Goal: Contribute content

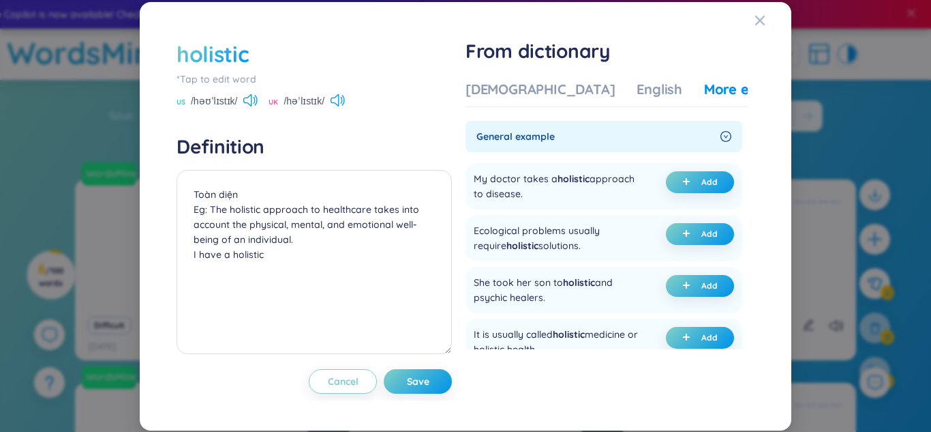
scroll to position [12, 0]
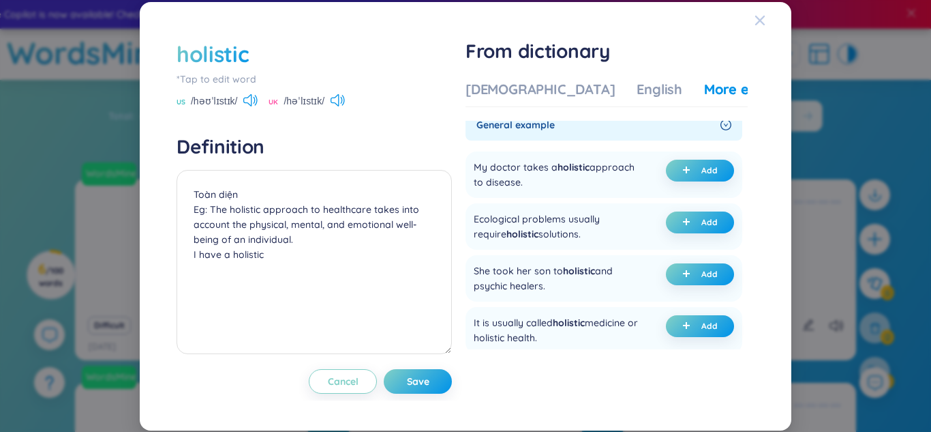
click at [761, 24] on icon "Close" at bounding box center [760, 20] width 11 height 11
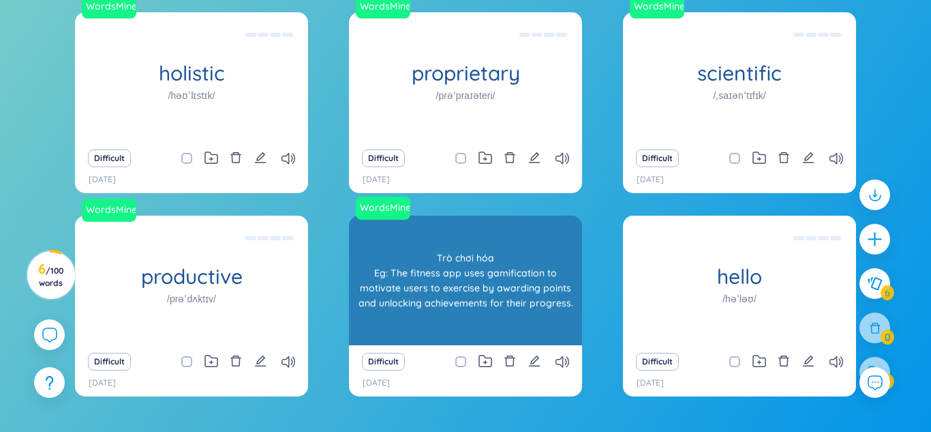
scroll to position [178, 0]
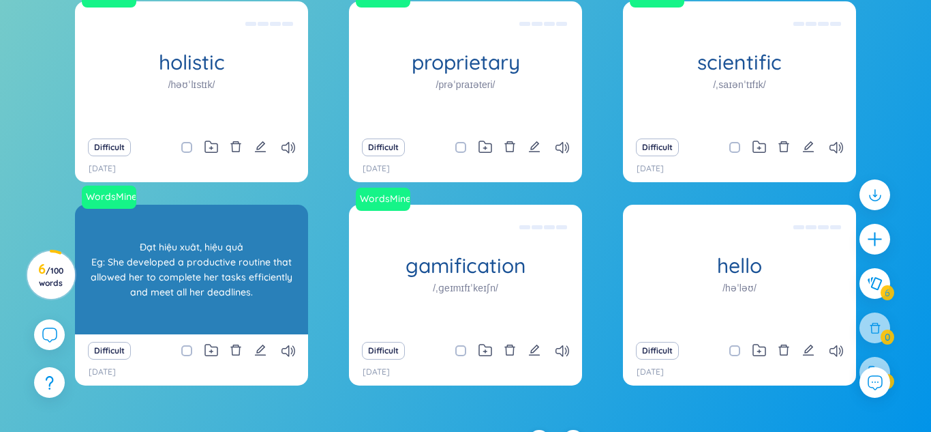
click at [217, 303] on div "Đạt hiệu xuât, hiệu quả Eg: She developed a productive routine that allowed her…" at bounding box center [192, 269] width 220 height 123
click at [217, 292] on div "Đạt hiệu xuât, hiệu quả Eg: She developed a productive routine that allowed her…" at bounding box center [192, 269] width 220 height 123
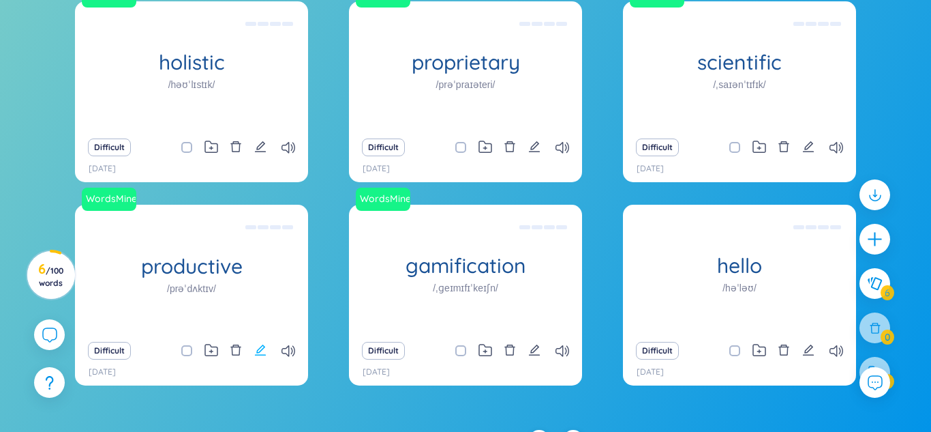
click at [259, 344] on icon "edit" at bounding box center [260, 350] width 12 height 12
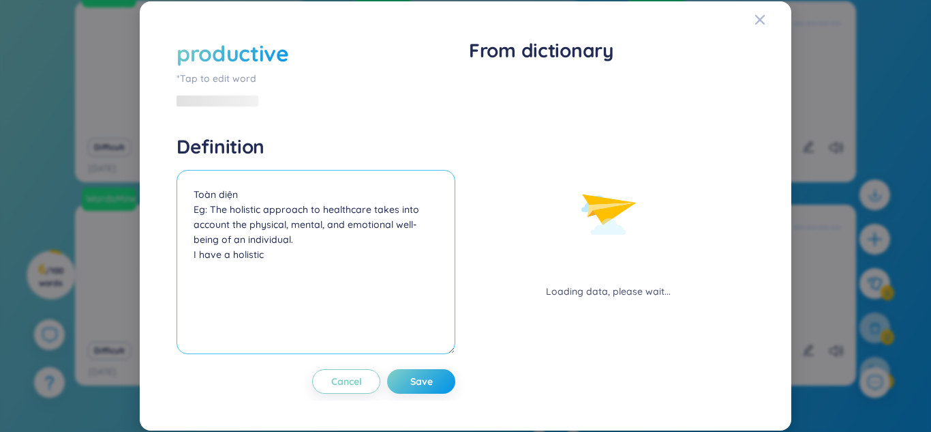
click at [283, 229] on textarea "Đạt hiệu xuât, hiệu quả Eg: She developed a productive routine that allowed her…" at bounding box center [316, 262] width 279 height 184
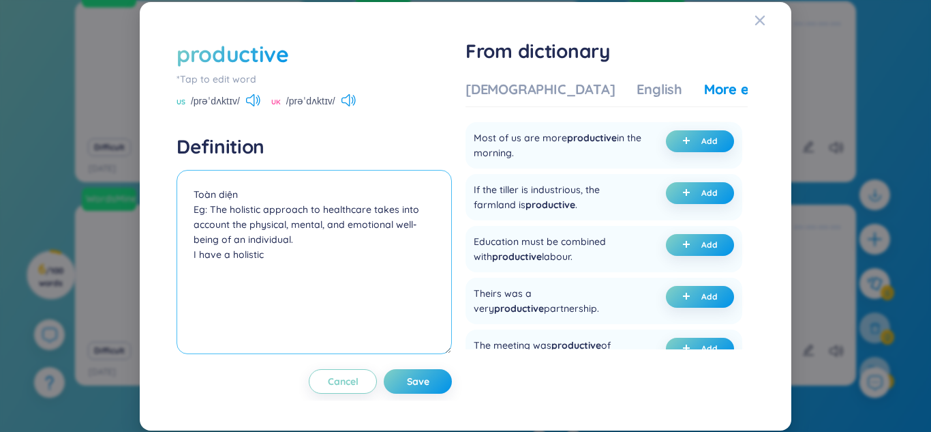
scroll to position [138, 0]
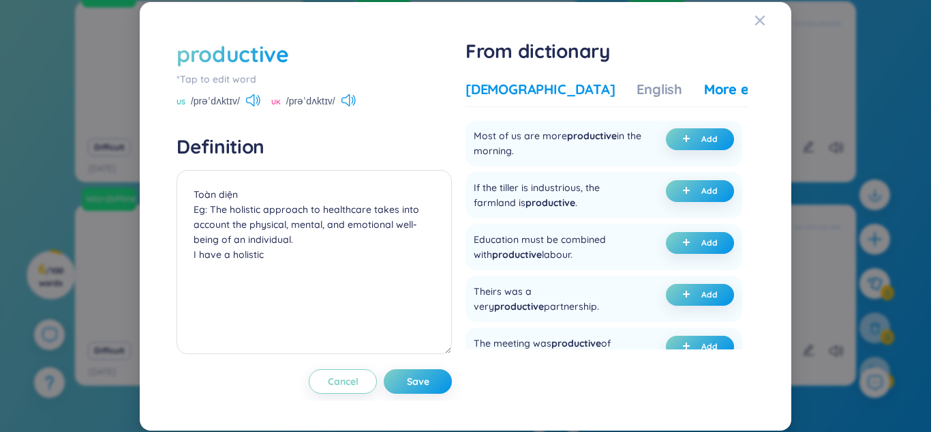
click at [517, 84] on div "[DEMOGRAPHIC_DATA]" at bounding box center [540, 89] width 149 height 19
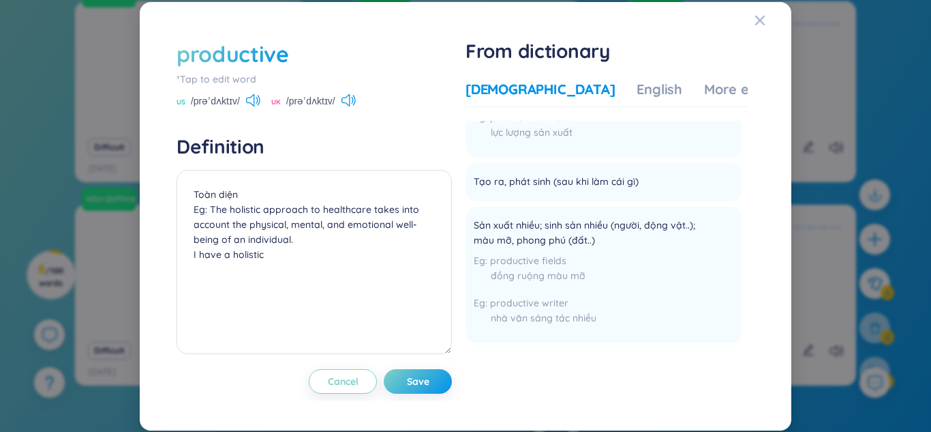
scroll to position [138, 0]
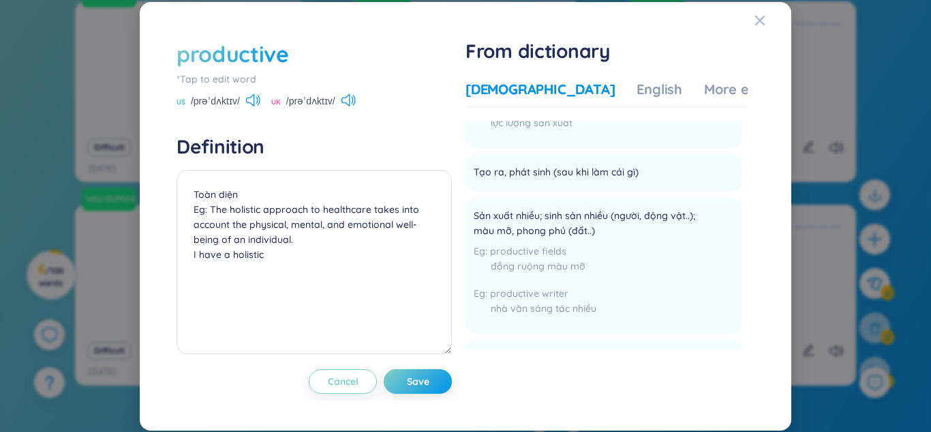
click at [539, 172] on span "Tạo ra, phát sinh (sau khi làm cái gì)" at bounding box center [556, 172] width 165 height 16
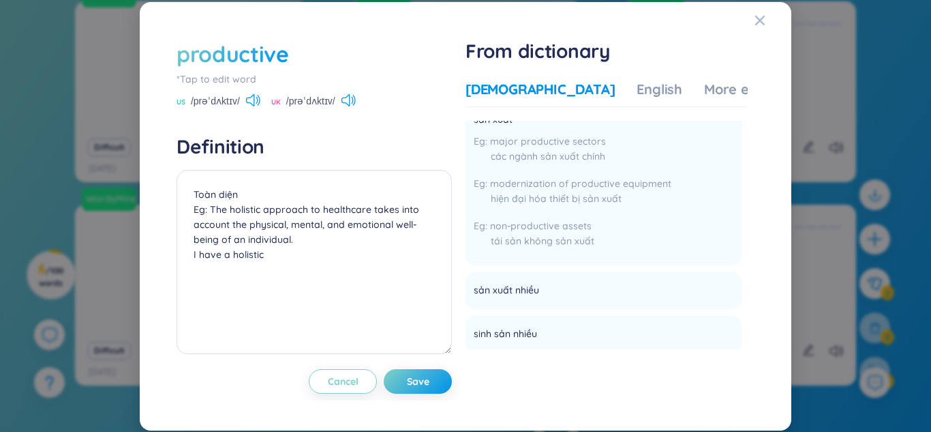
scroll to position [1664, 0]
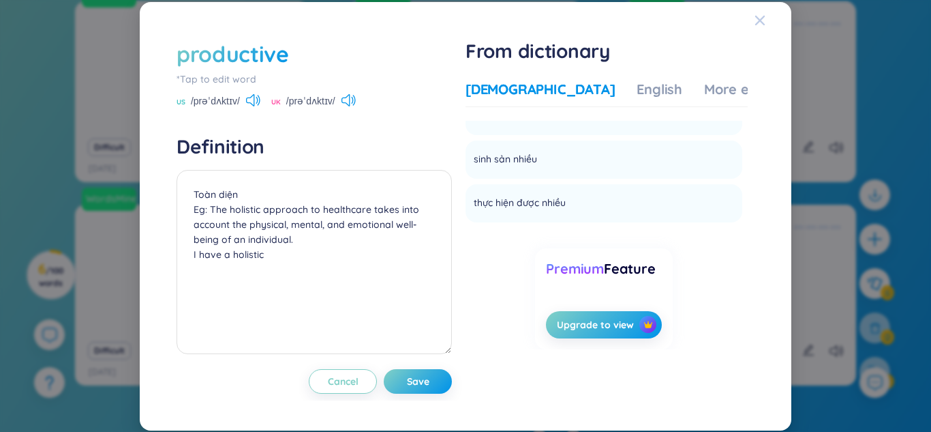
click at [766, 25] on span "Close" at bounding box center [773, 20] width 37 height 37
